Goal: Find specific page/section: Find specific page/section

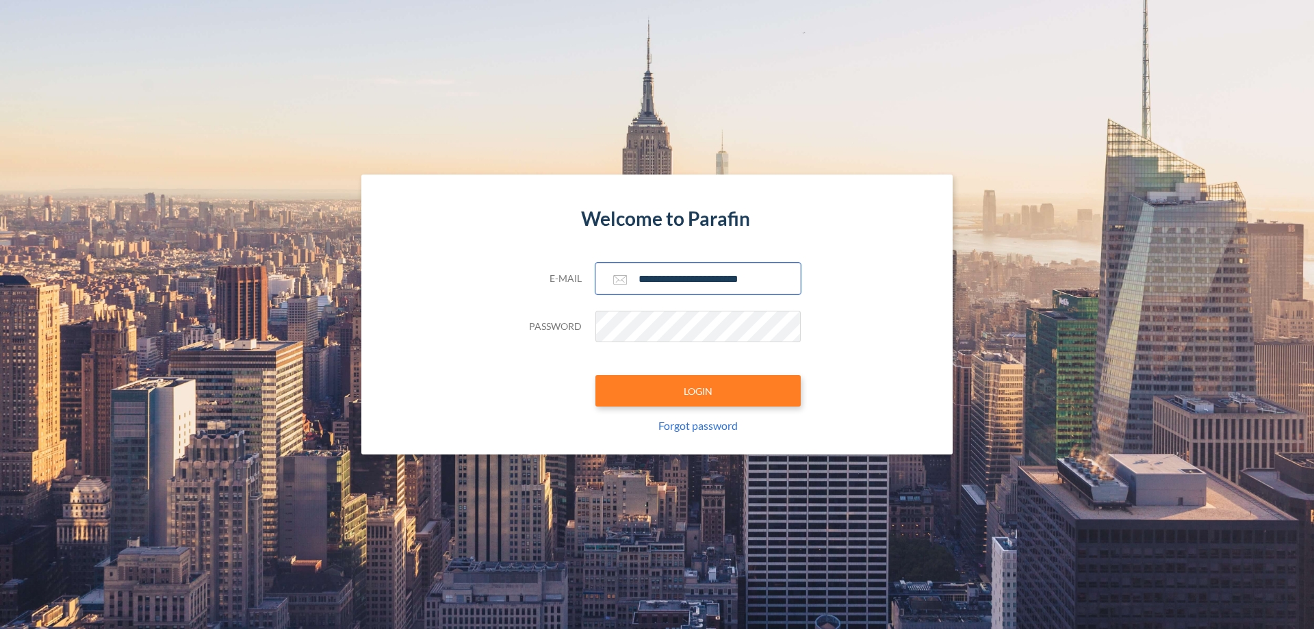
type input "**********"
click at [698, 391] on button "LOGIN" at bounding box center [698, 390] width 205 height 31
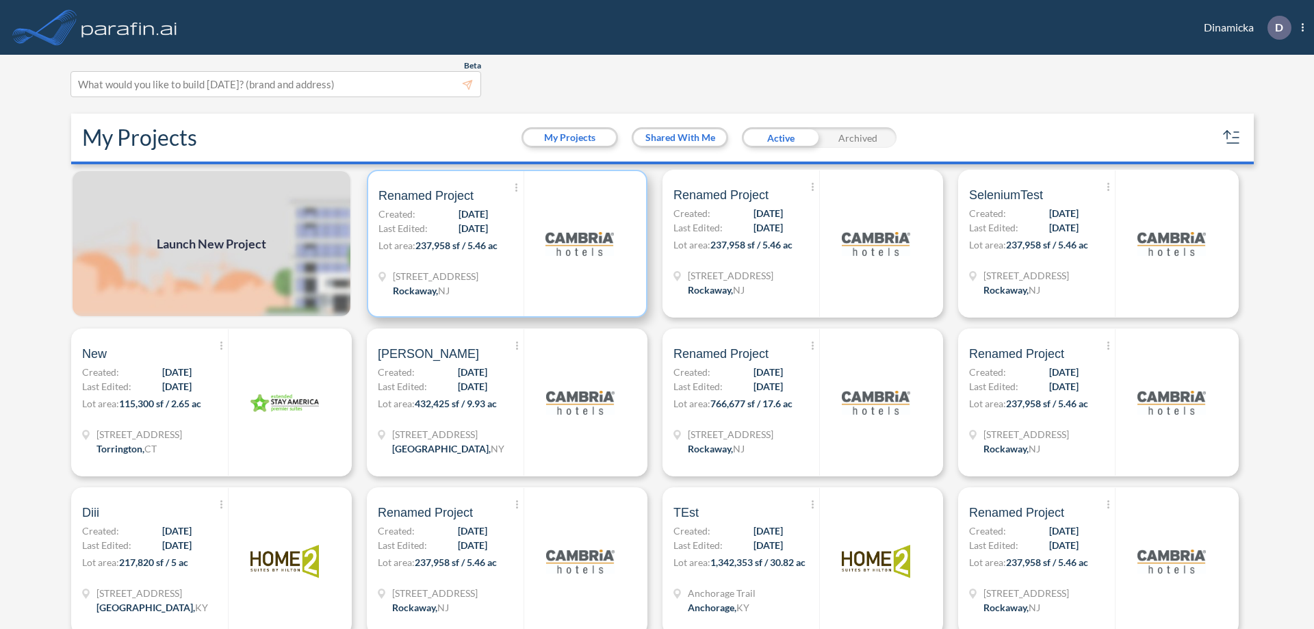
scroll to position [3, 0]
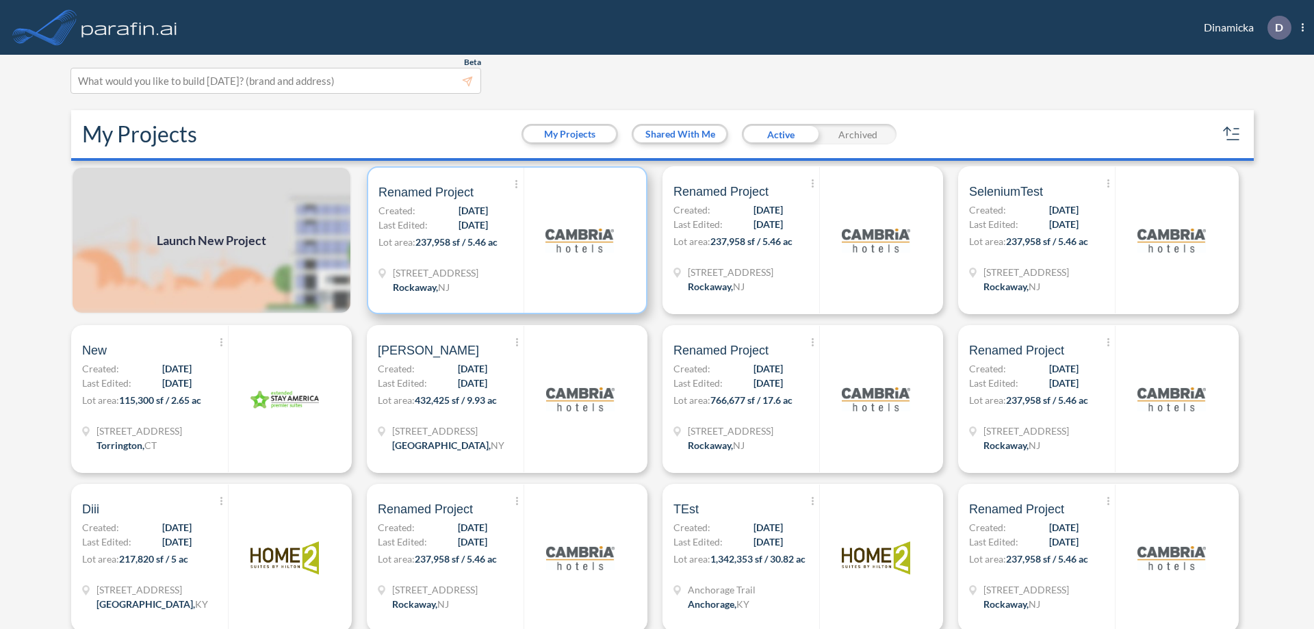
click at [504, 240] on p "Lot area: 237,958 sf / 5.46 ac" at bounding box center [451, 245] width 145 height 20
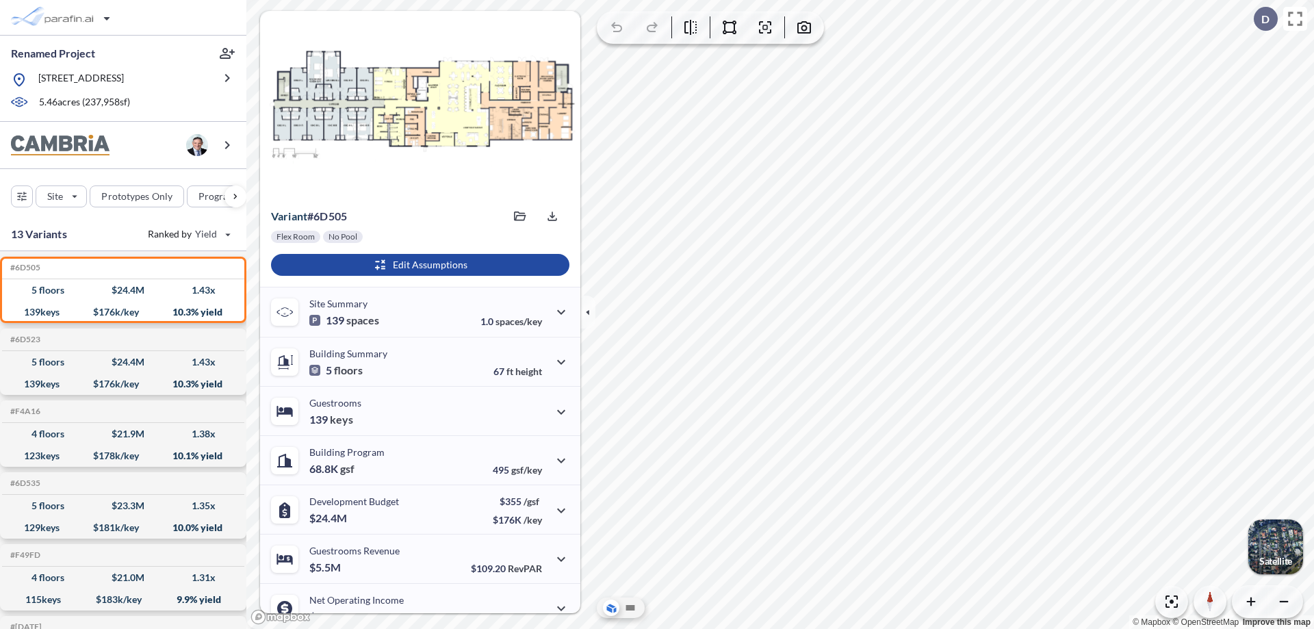
scroll to position [69, 0]
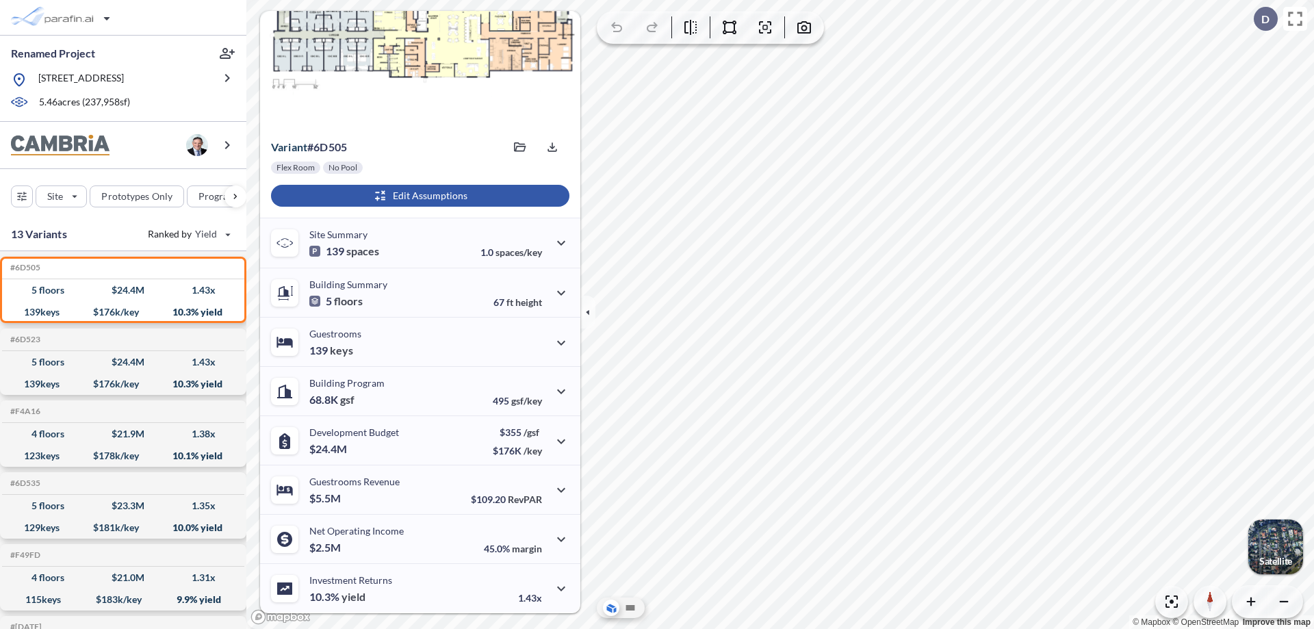
click at [418, 196] on div "button" at bounding box center [420, 196] width 298 height 22
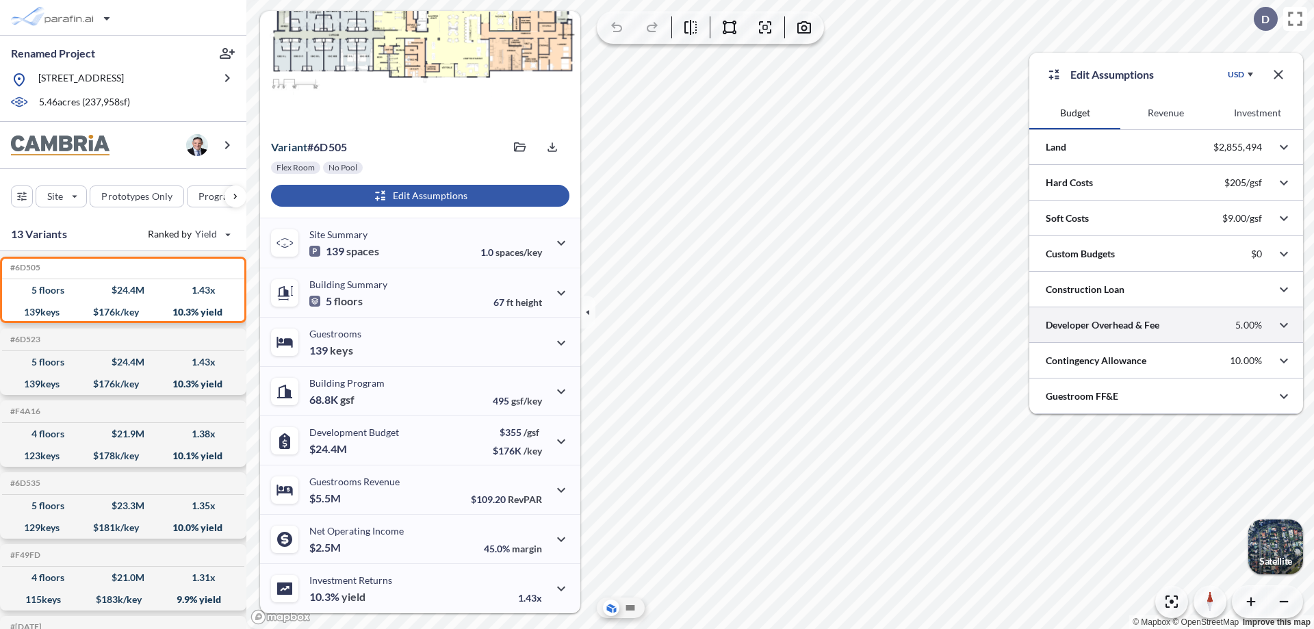
click at [1166, 325] on div at bounding box center [1167, 324] width 274 height 35
